Goal: Use online tool/utility: Utilize a website feature to perform a specific function

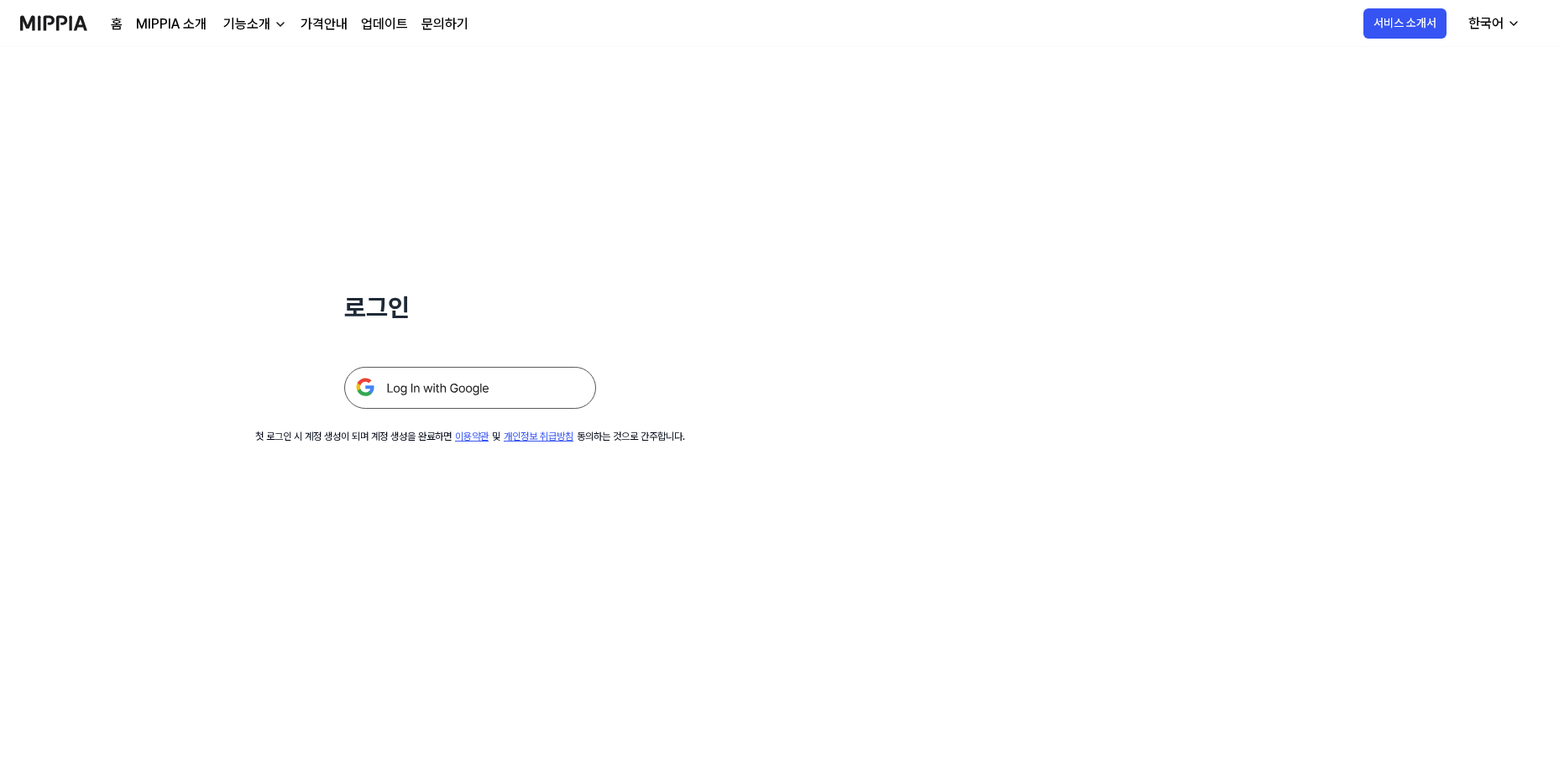
click at [415, 390] on img at bounding box center [470, 388] width 252 height 42
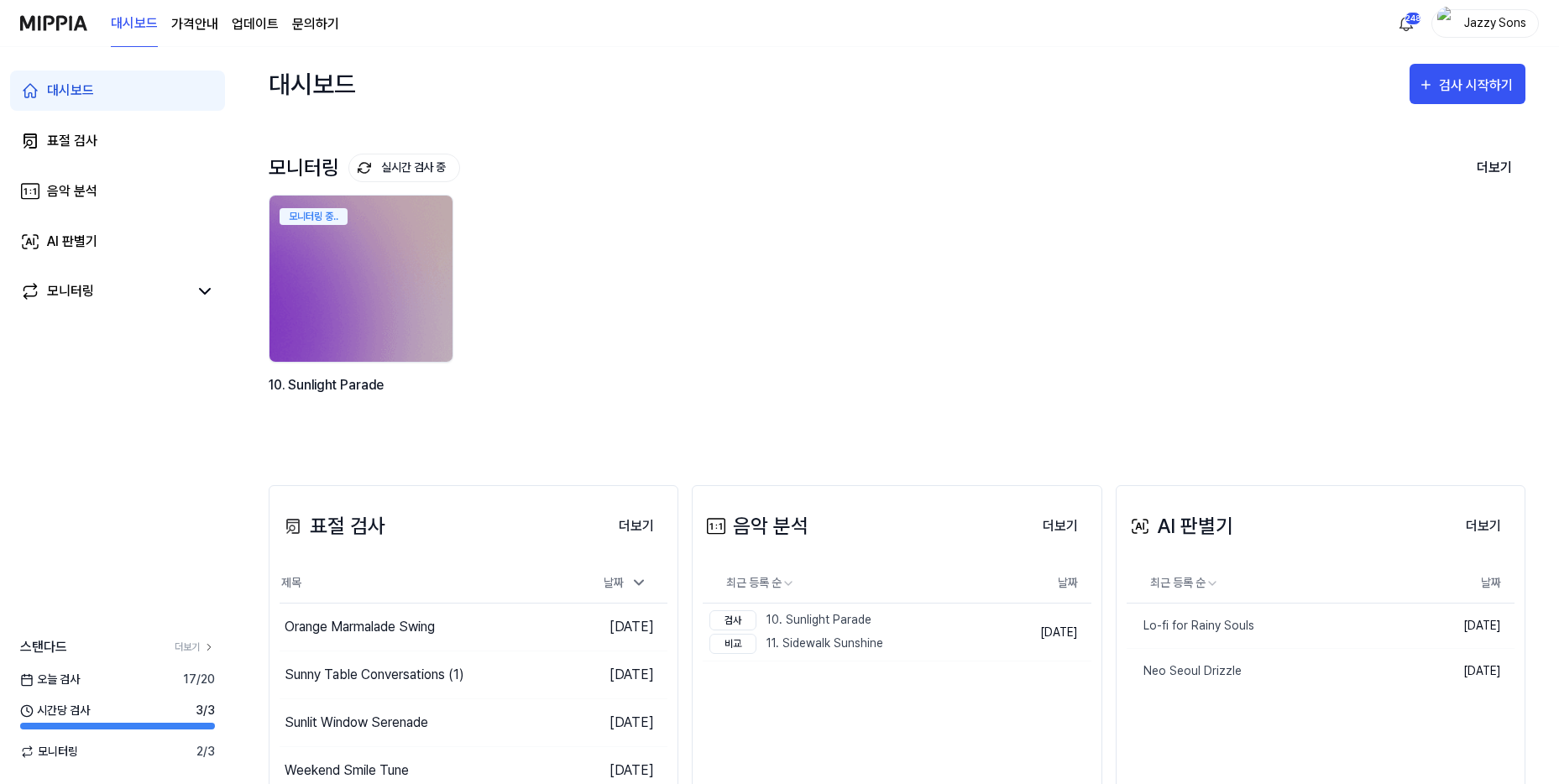
click at [114, 526] on div "대시보드 표절 검사 음악 분석 AI 판별기 모니터링 스탠다드 더보기 [DATE] 검사 17 / 20 시간당 검사 3 / 3 모니터링 2 / 3" at bounding box center [117, 415] width 235 height 737
click at [110, 160] on link "표절 검사" at bounding box center [117, 141] width 215 height 40
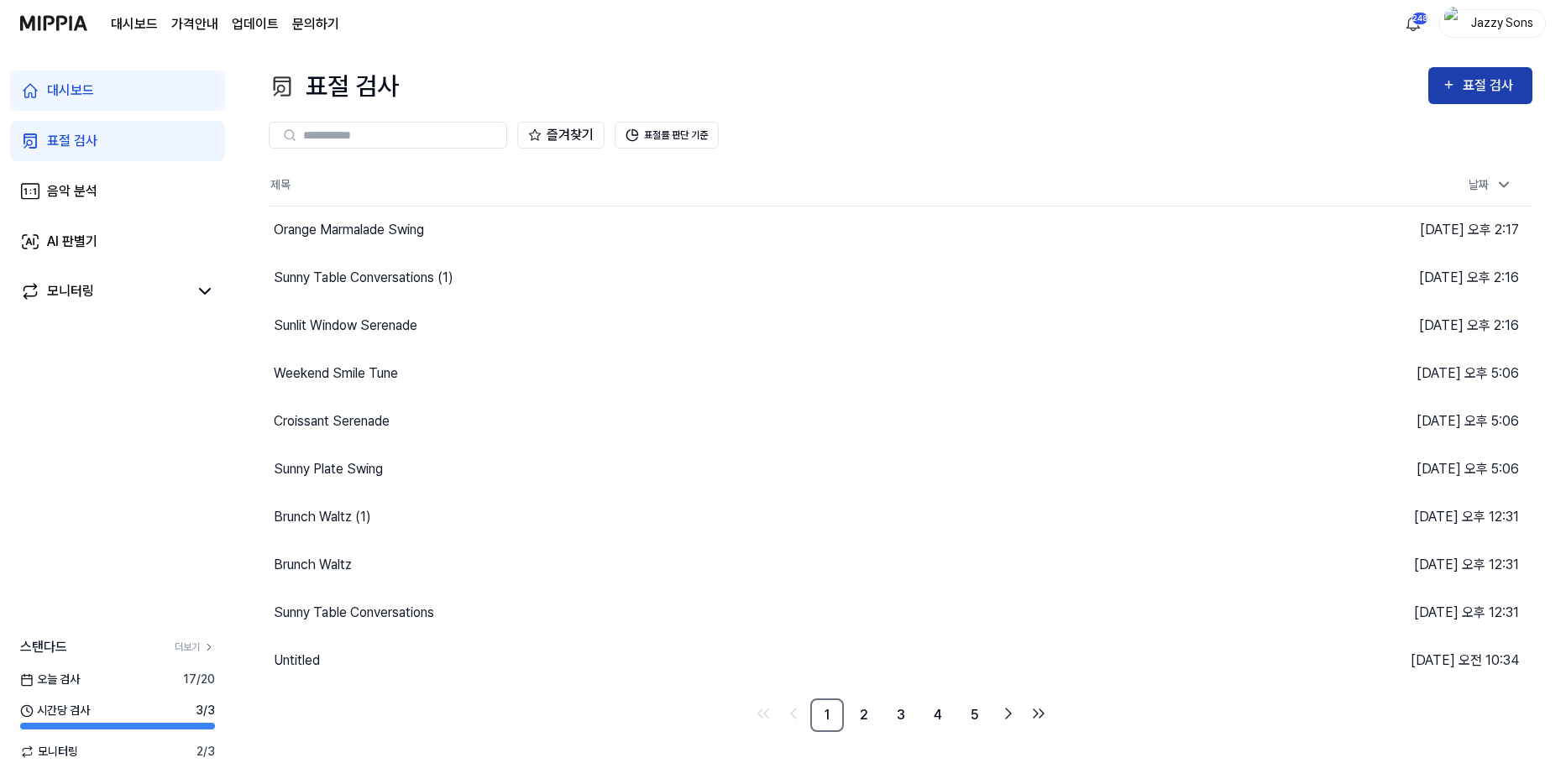
click at [1438, 83] on button "표절 검사" at bounding box center [1480, 86] width 104 height 37
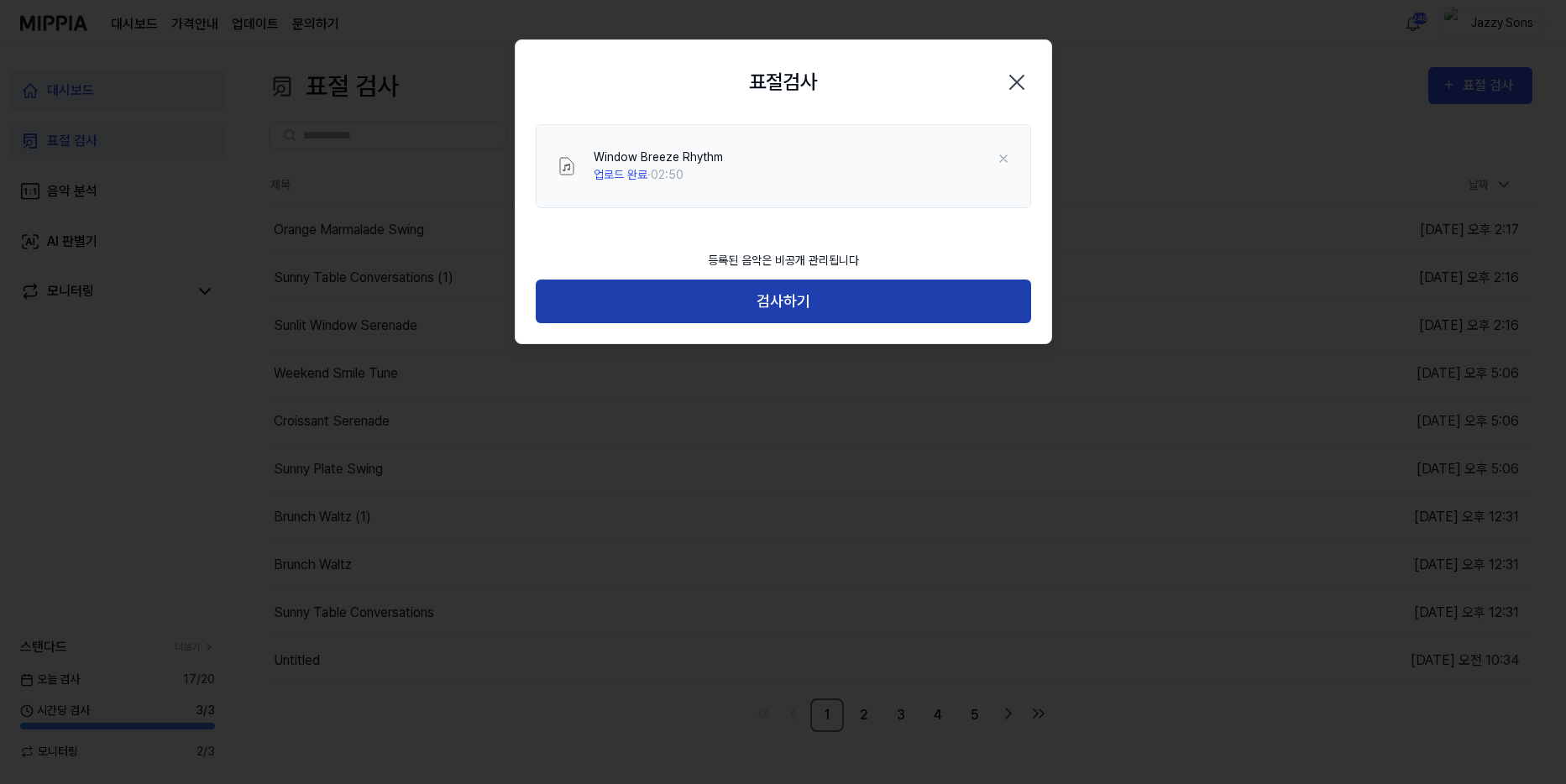
click at [656, 300] on button "검사하기" at bounding box center [783, 301] width 495 height 45
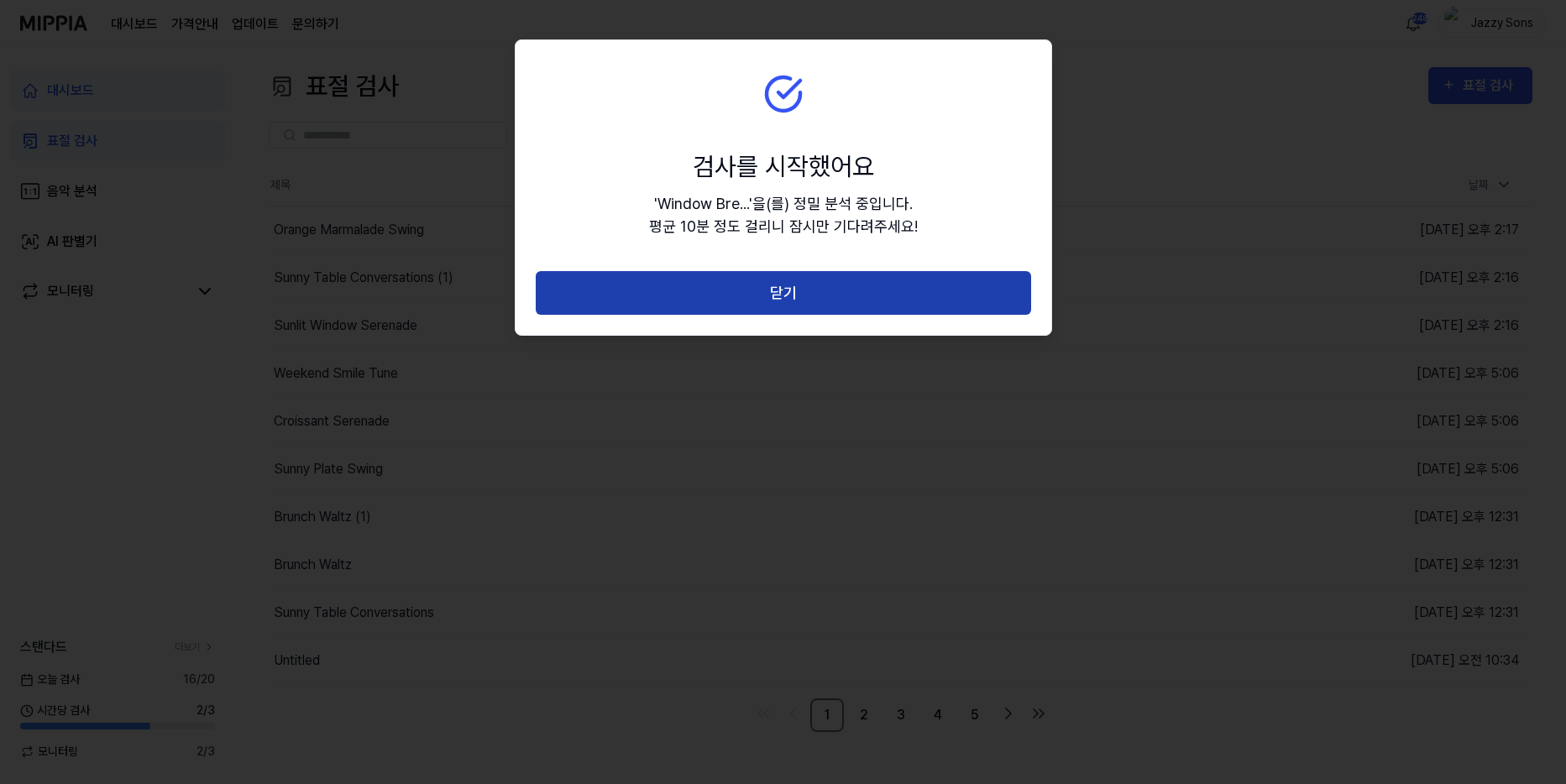
click at [720, 284] on button "닫기" at bounding box center [783, 293] width 495 height 45
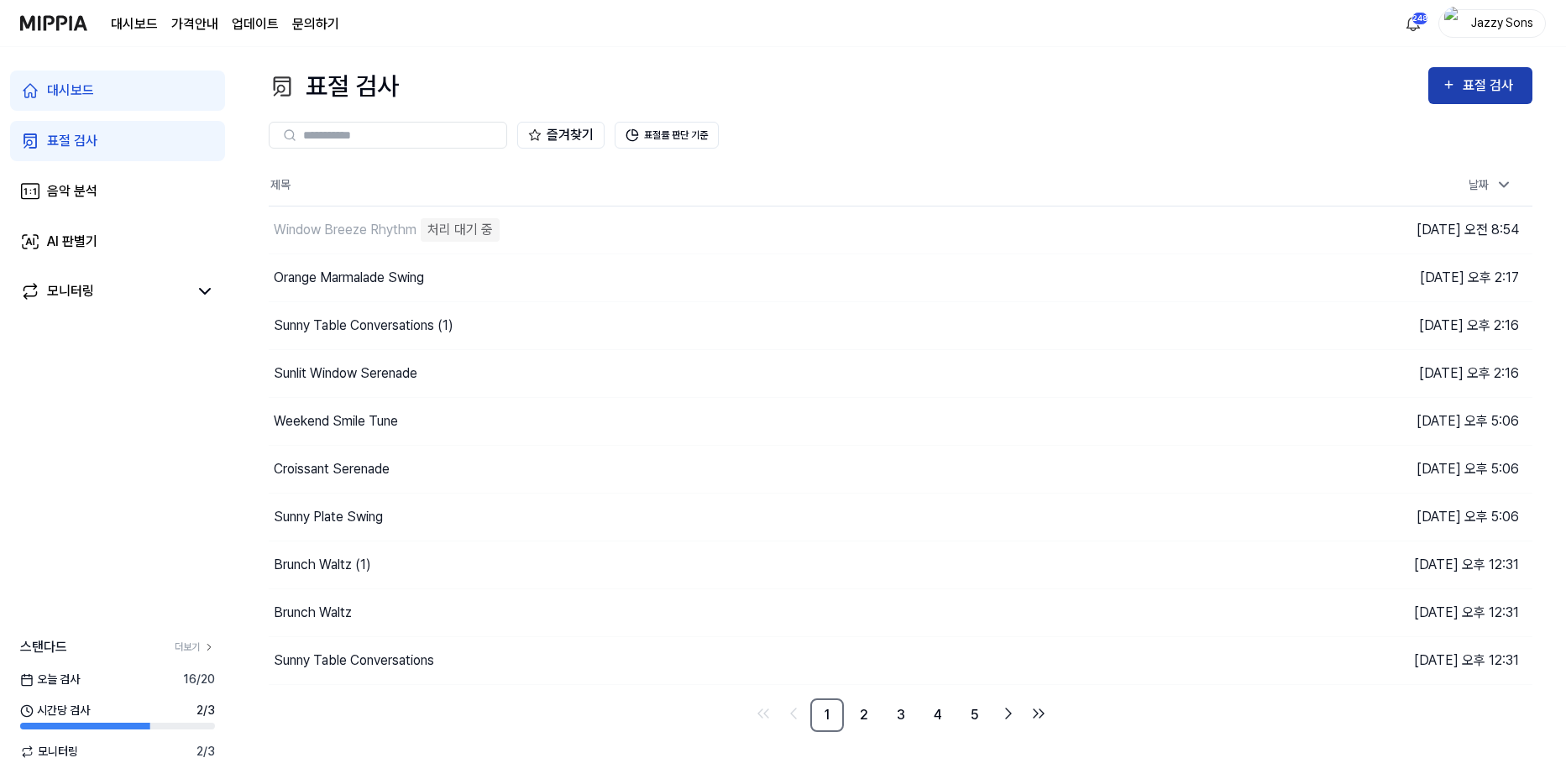
click at [1464, 72] on button "표절 검사" at bounding box center [1480, 86] width 104 height 37
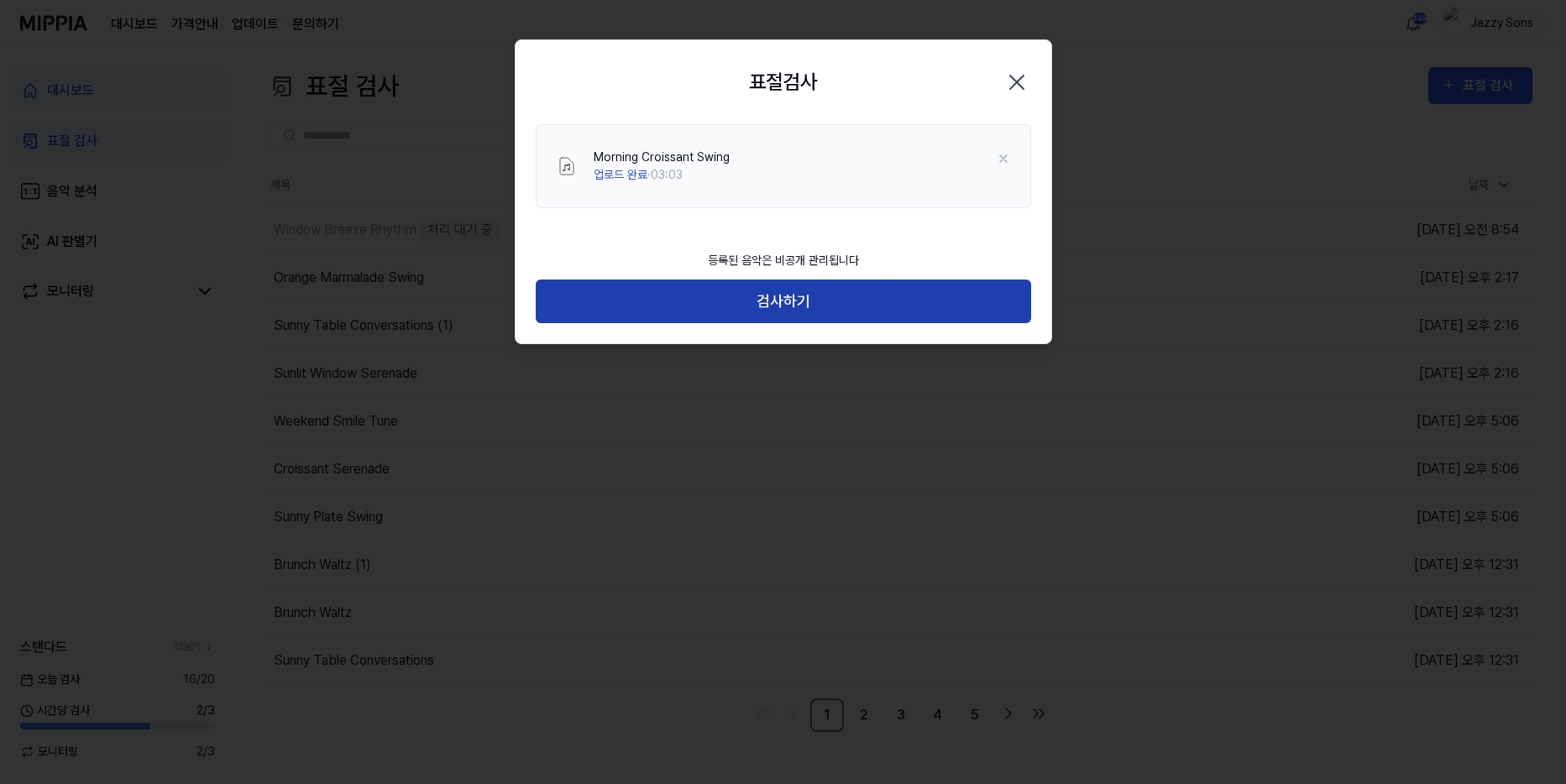
click at [782, 311] on button "검사하기" at bounding box center [783, 301] width 495 height 45
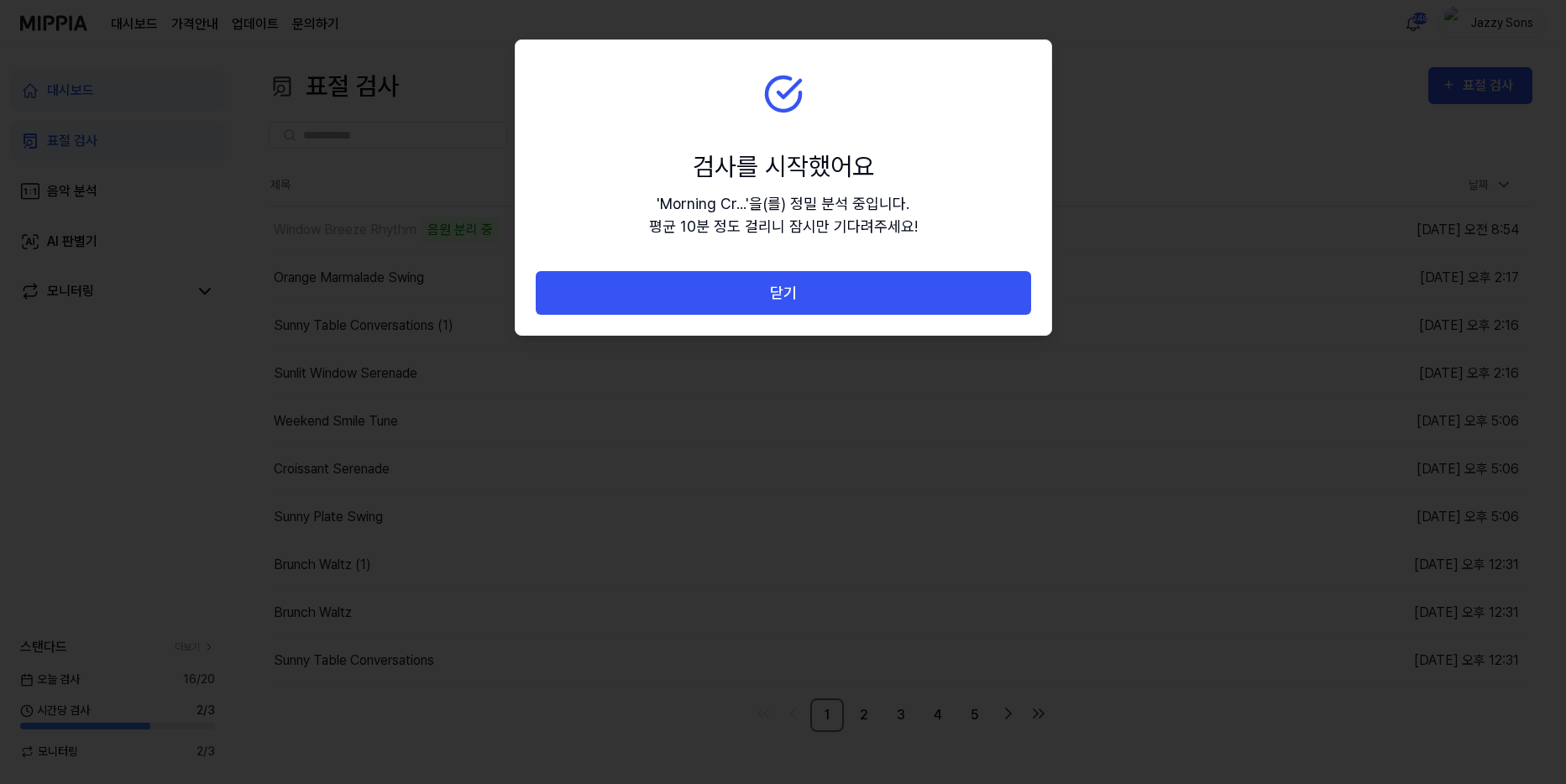
click at [795, 300] on button "닫기" at bounding box center [783, 293] width 495 height 45
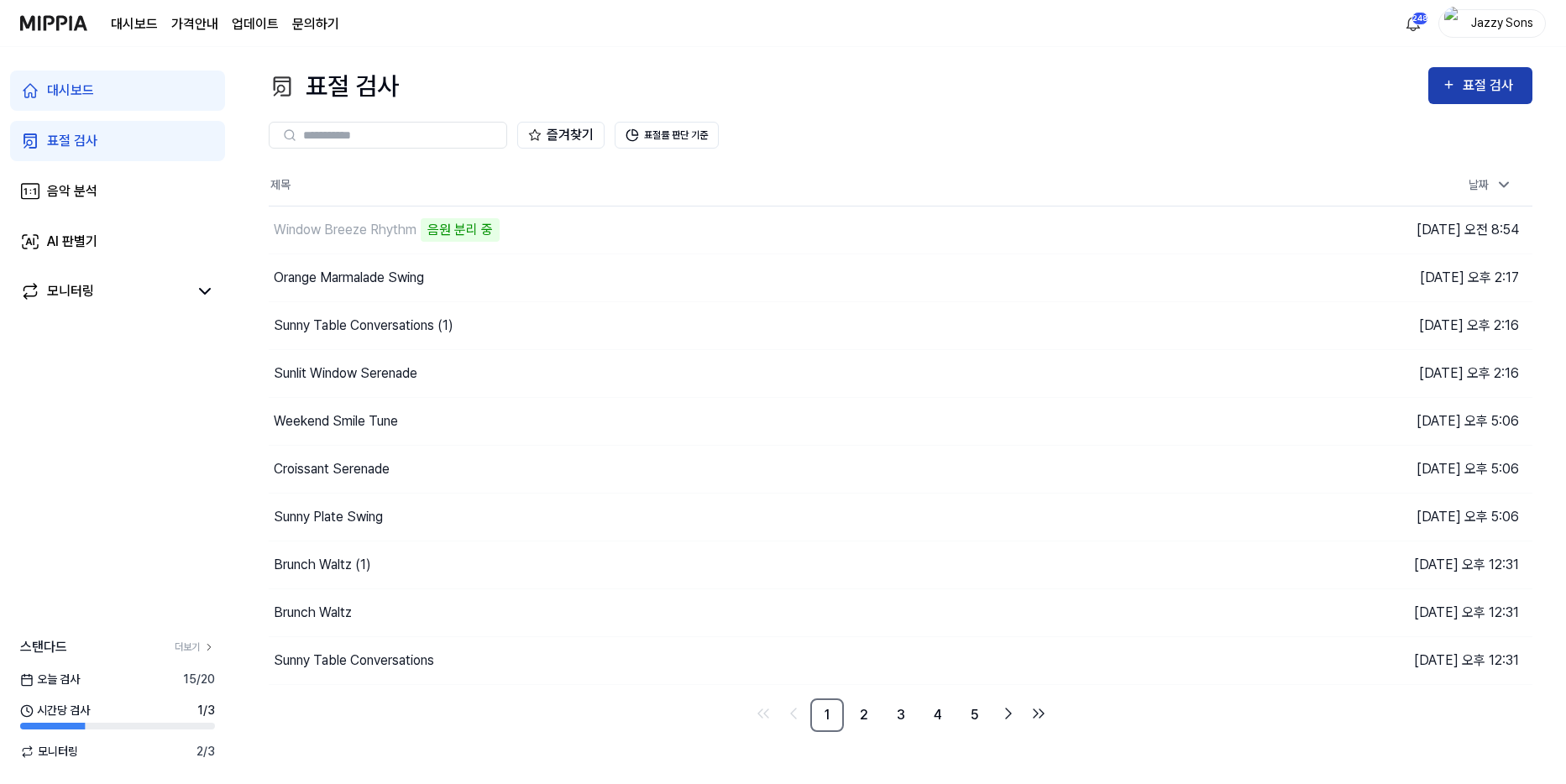
click at [1488, 81] on div "표절 검사" at bounding box center [1491, 85] width 56 height 22
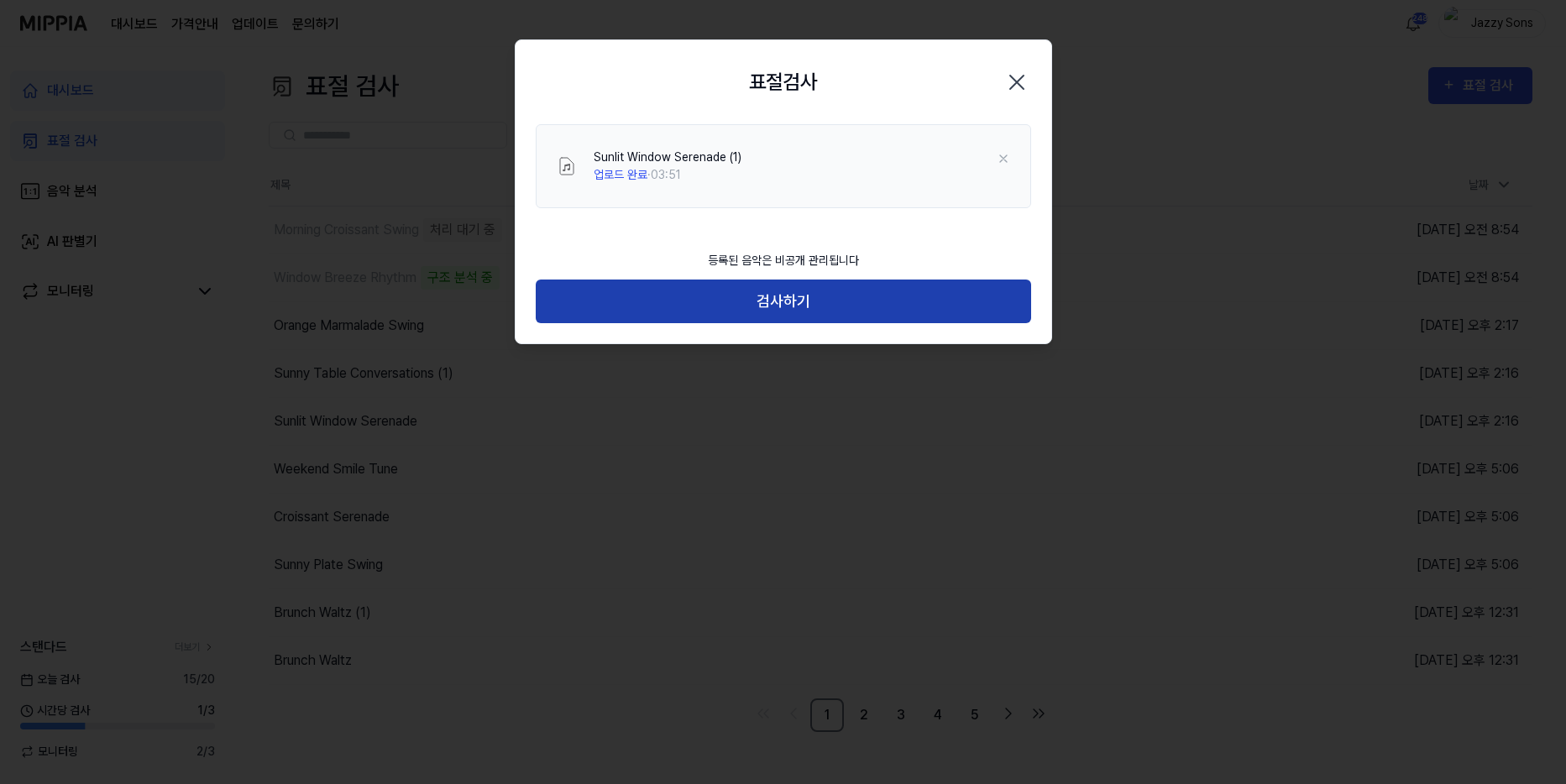
click at [842, 290] on button "검사하기" at bounding box center [783, 301] width 495 height 45
click at [750, 298] on button "검사하기" at bounding box center [783, 301] width 495 height 45
click at [790, 305] on button "검사하기" at bounding box center [783, 301] width 495 height 45
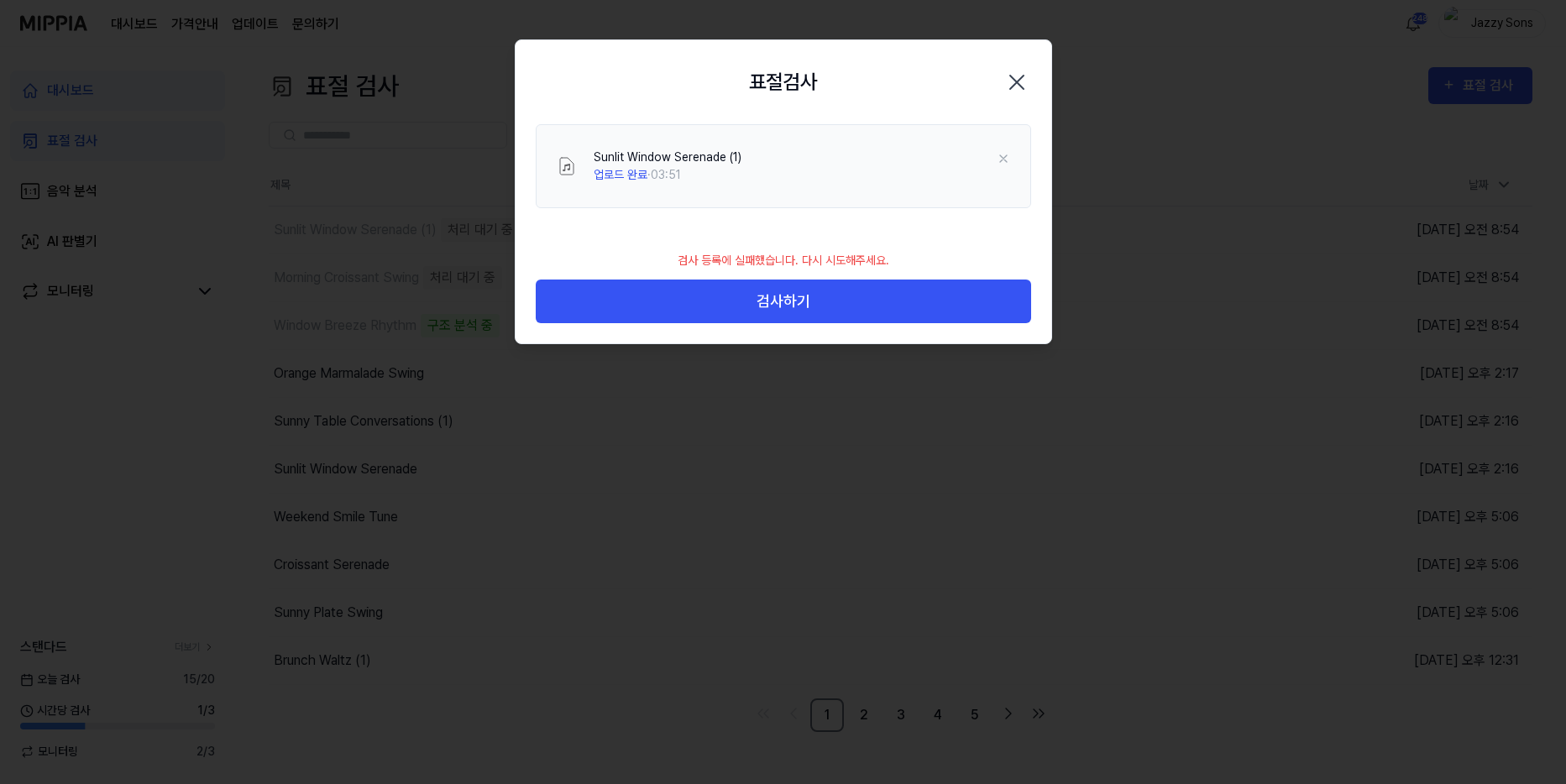
click at [1018, 89] on icon "button" at bounding box center [1017, 82] width 27 height 27
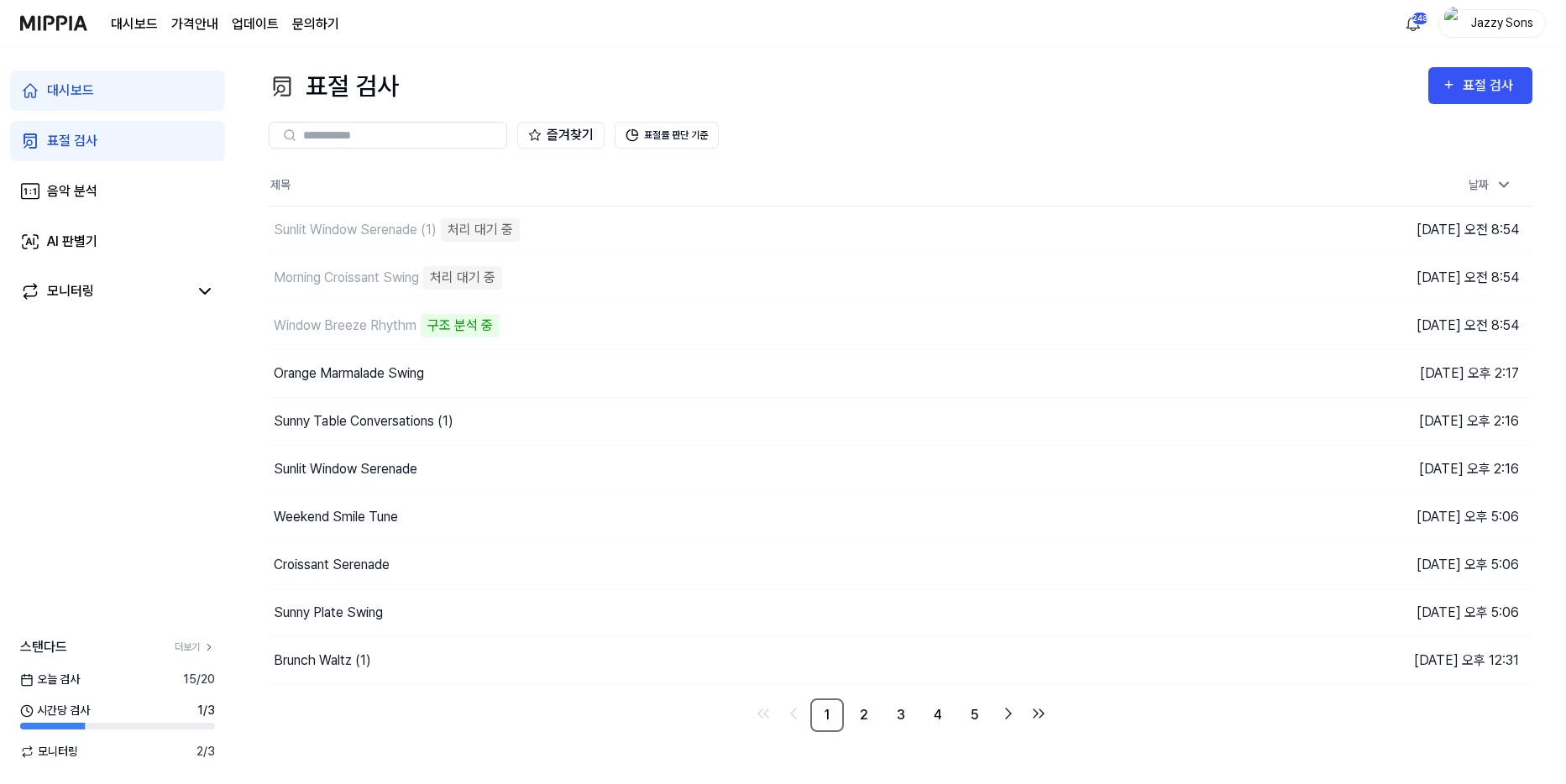
click at [80, 149] on div "표절 검사" at bounding box center [72, 140] width 50 height 20
click at [25, 533] on div "대시보드 표절 검사 음악 분석 AI 판별기 모니터링 스탠다드 더보기 오늘 검사 15 / 20 시간당 검사 1 / 3 모니터링 2 / 3" at bounding box center [117, 415] width 235 height 737
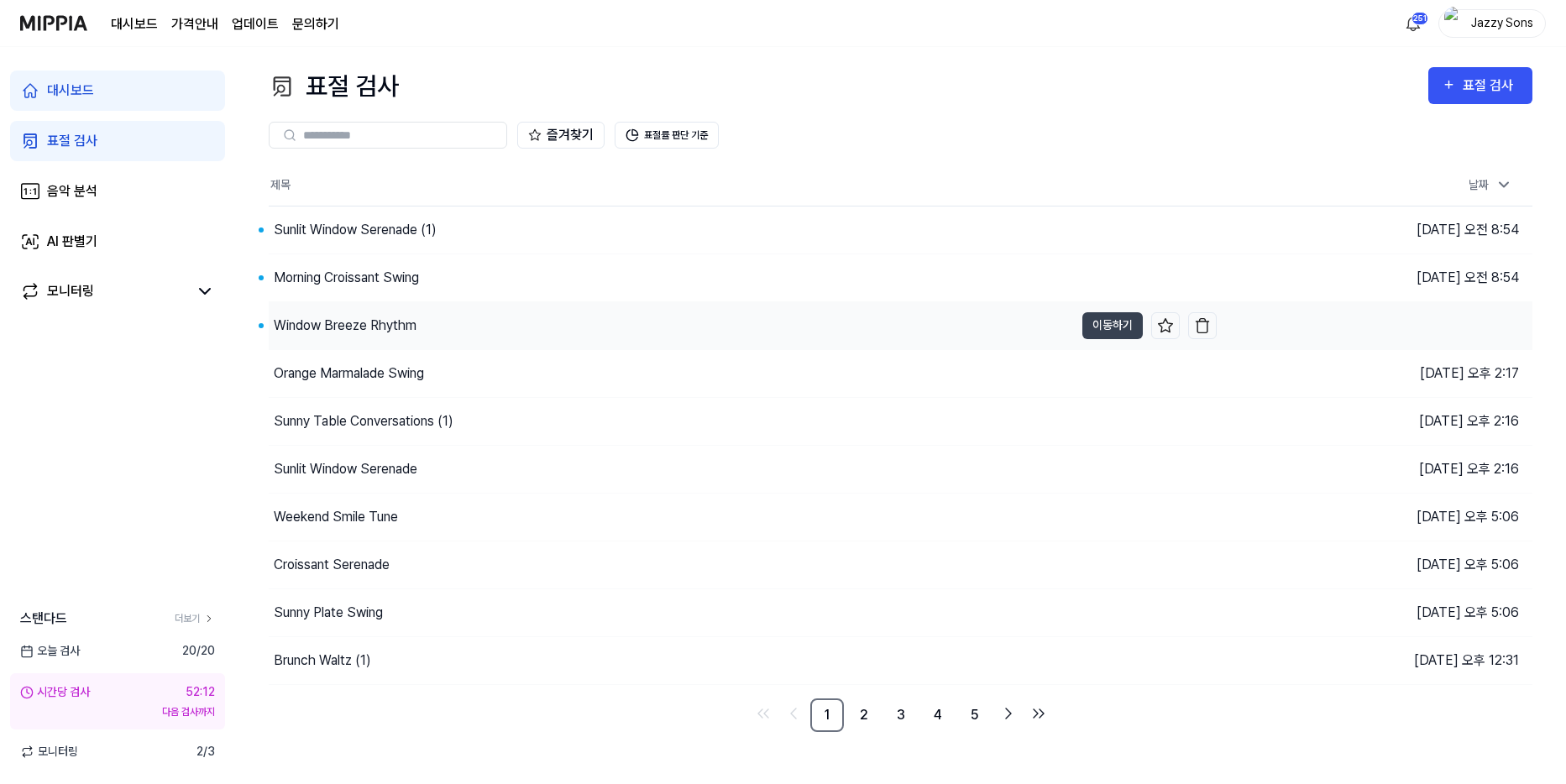
click at [340, 315] on div "Window Breeze Rhythm" at bounding box center [344, 325] width 143 height 20
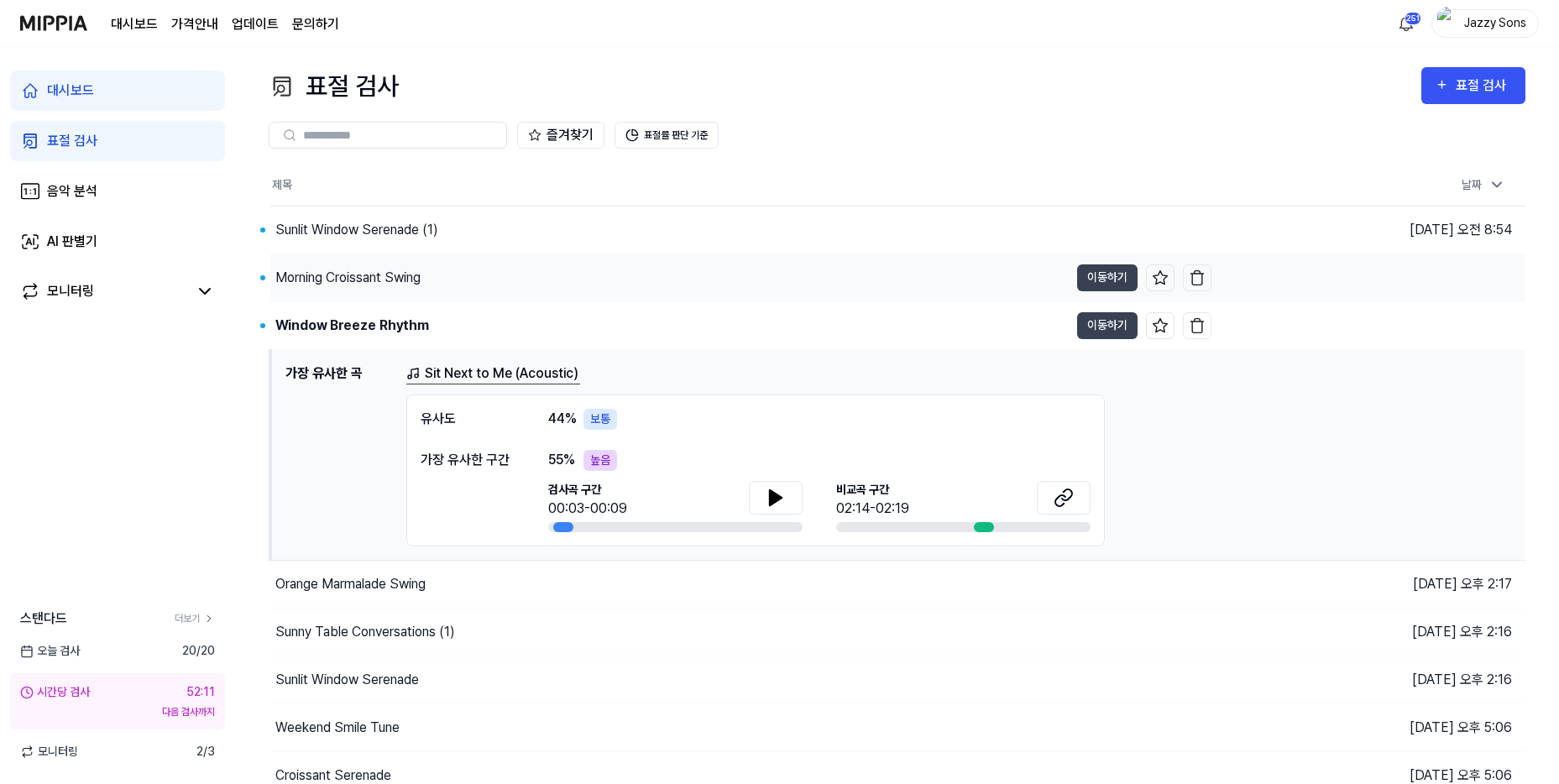
click at [383, 270] on div "Morning Croissant Swing" at bounding box center [348, 278] width 145 height 20
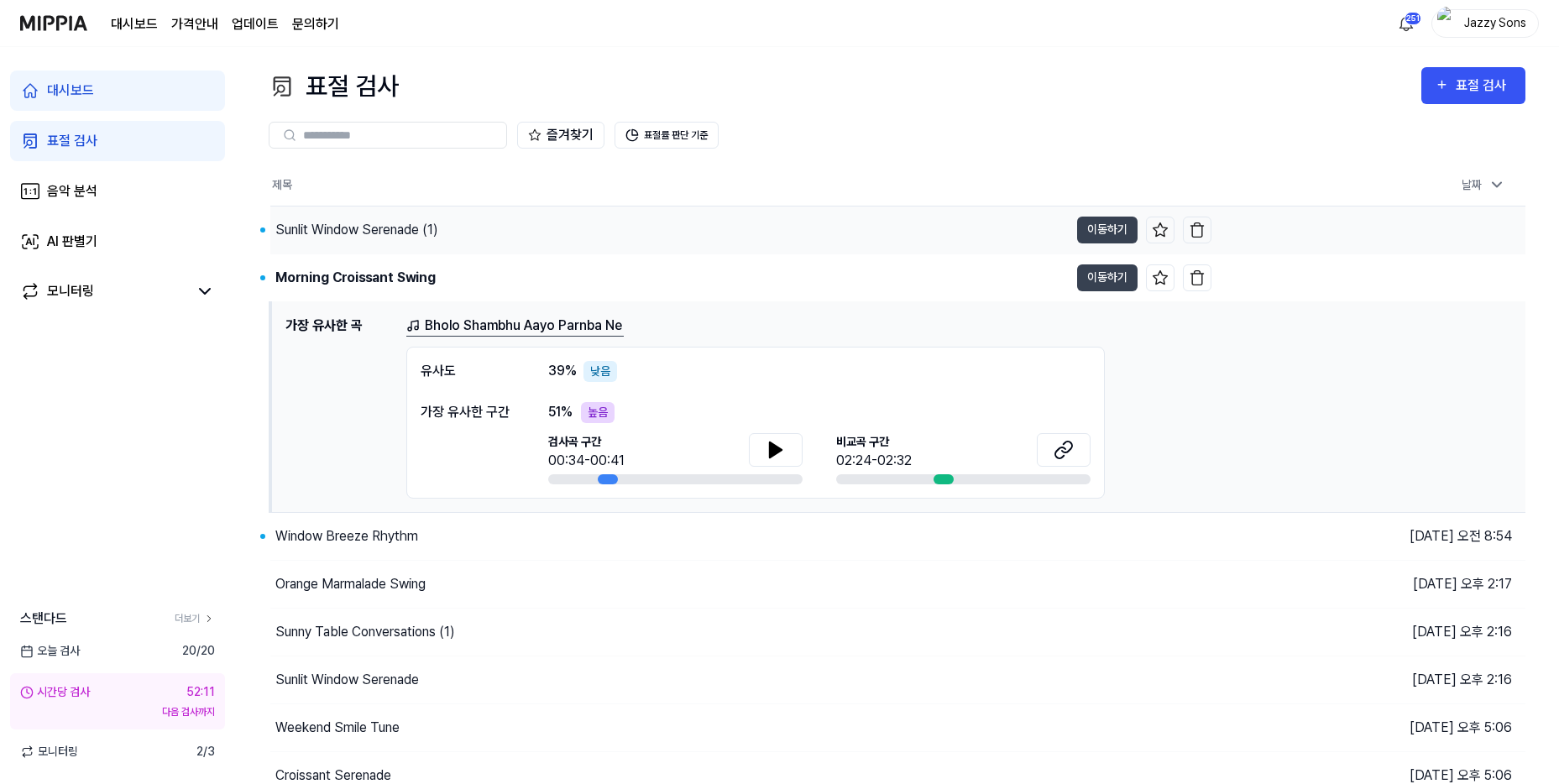
click at [380, 212] on div "Sunlit Window Serenade (1)" at bounding box center [669, 230] width 798 height 47
